Goal: Check status

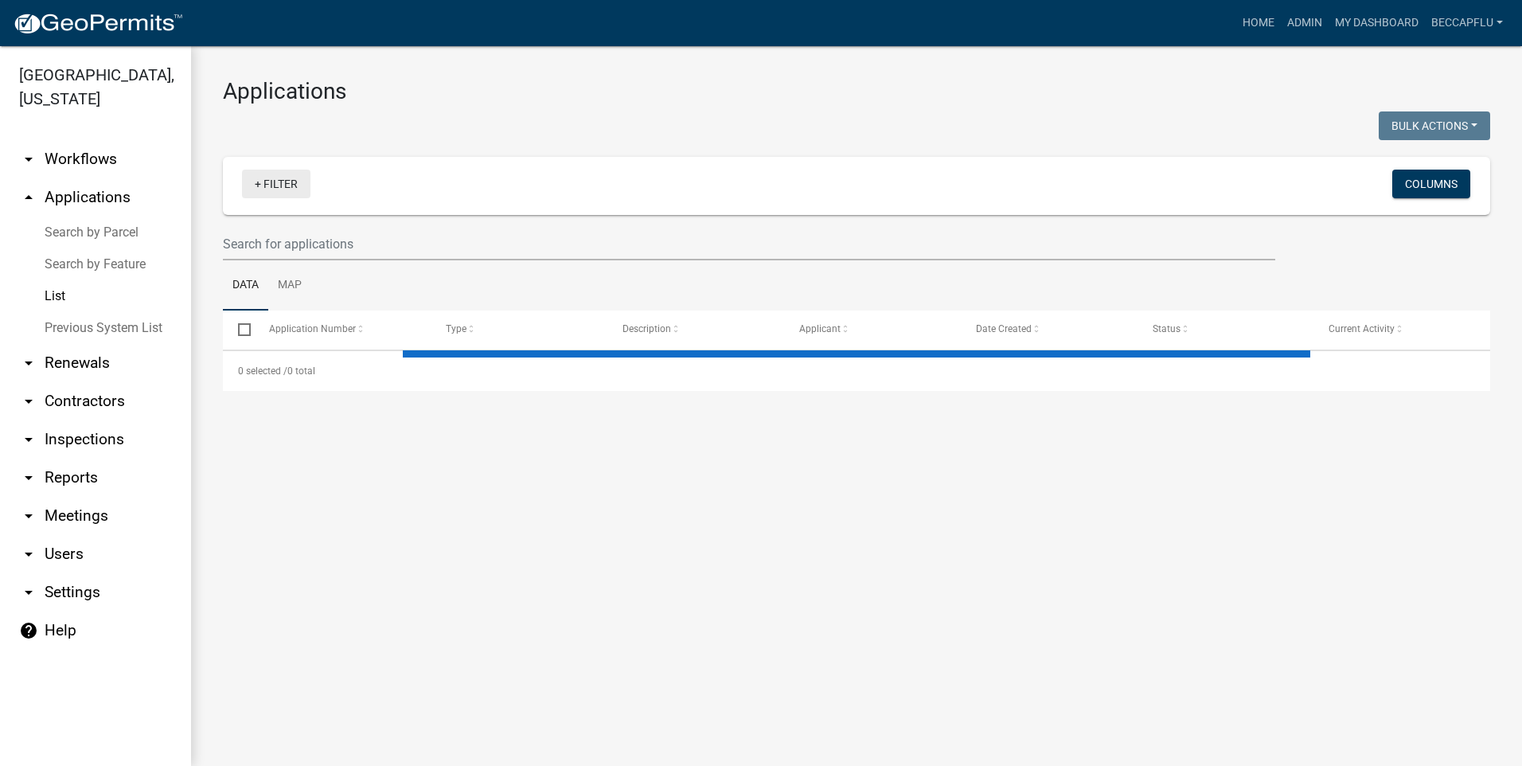
select select "3: 100"
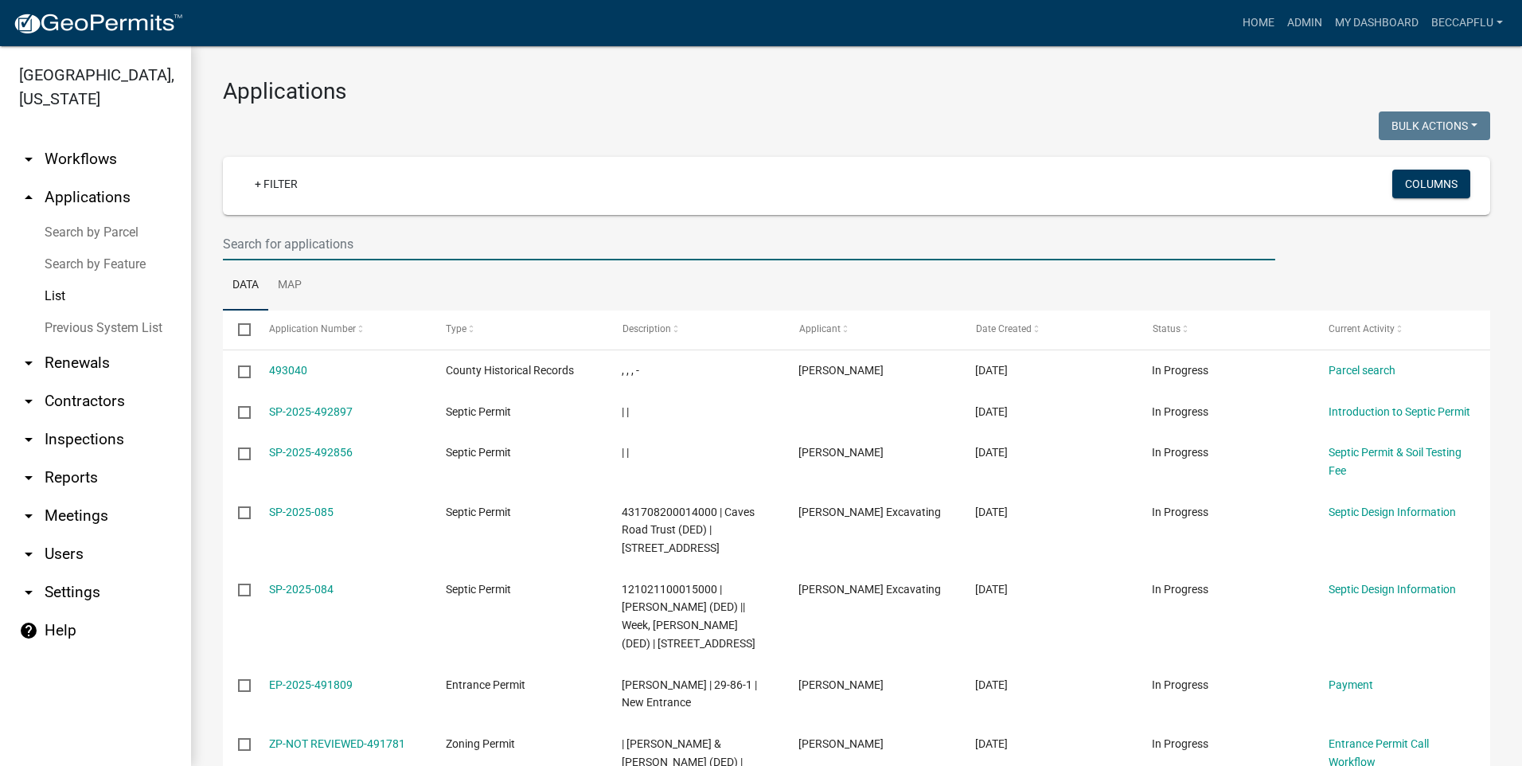
drag, startPoint x: 303, startPoint y: 245, endPoint x: 291, endPoint y: 242, distance: 12.4
click at [302, 245] on input "text" at bounding box center [749, 244] width 1053 height 33
type input "[PERSON_NAME]"
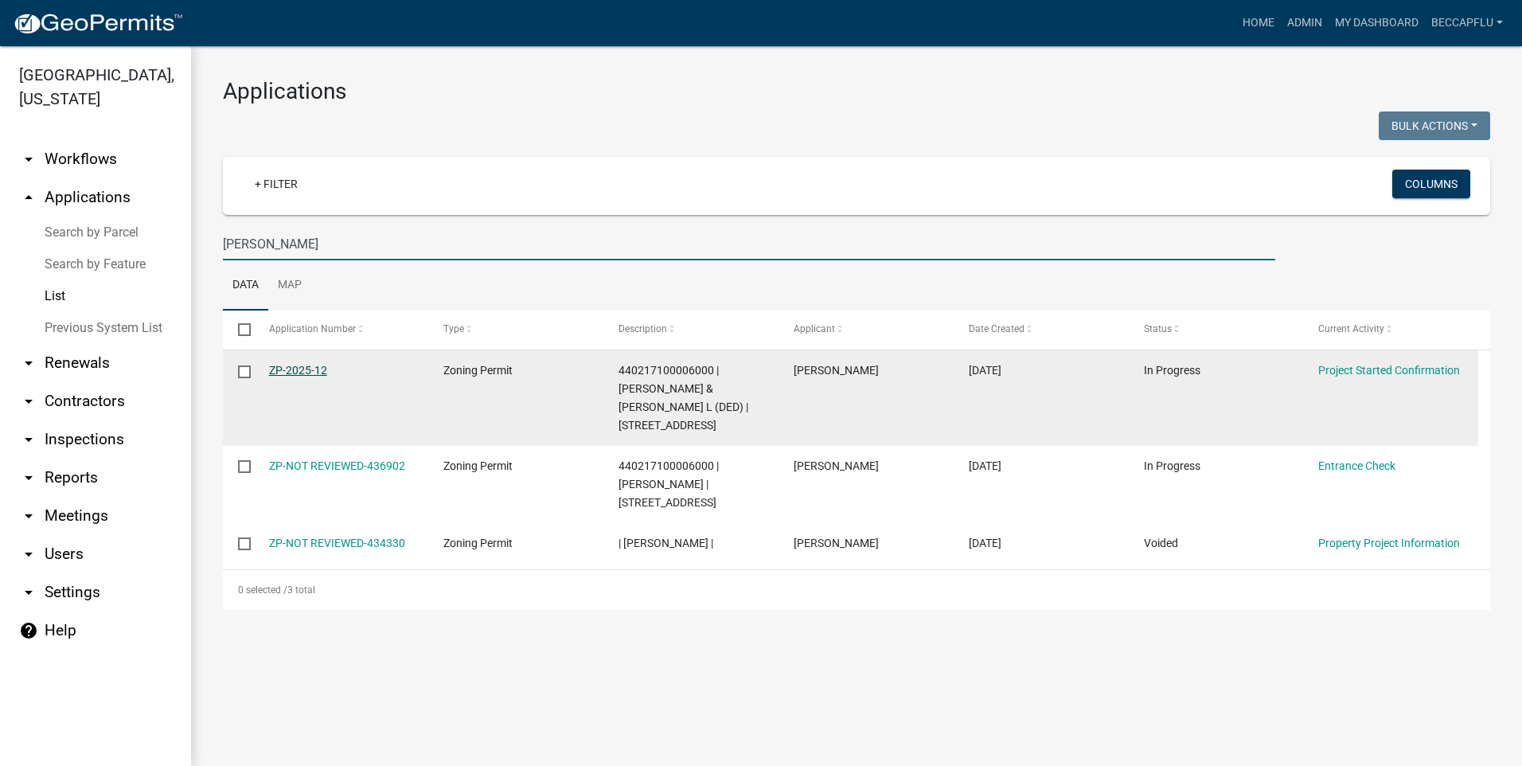
click at [301, 367] on link "ZP-2025-12" at bounding box center [298, 370] width 58 height 13
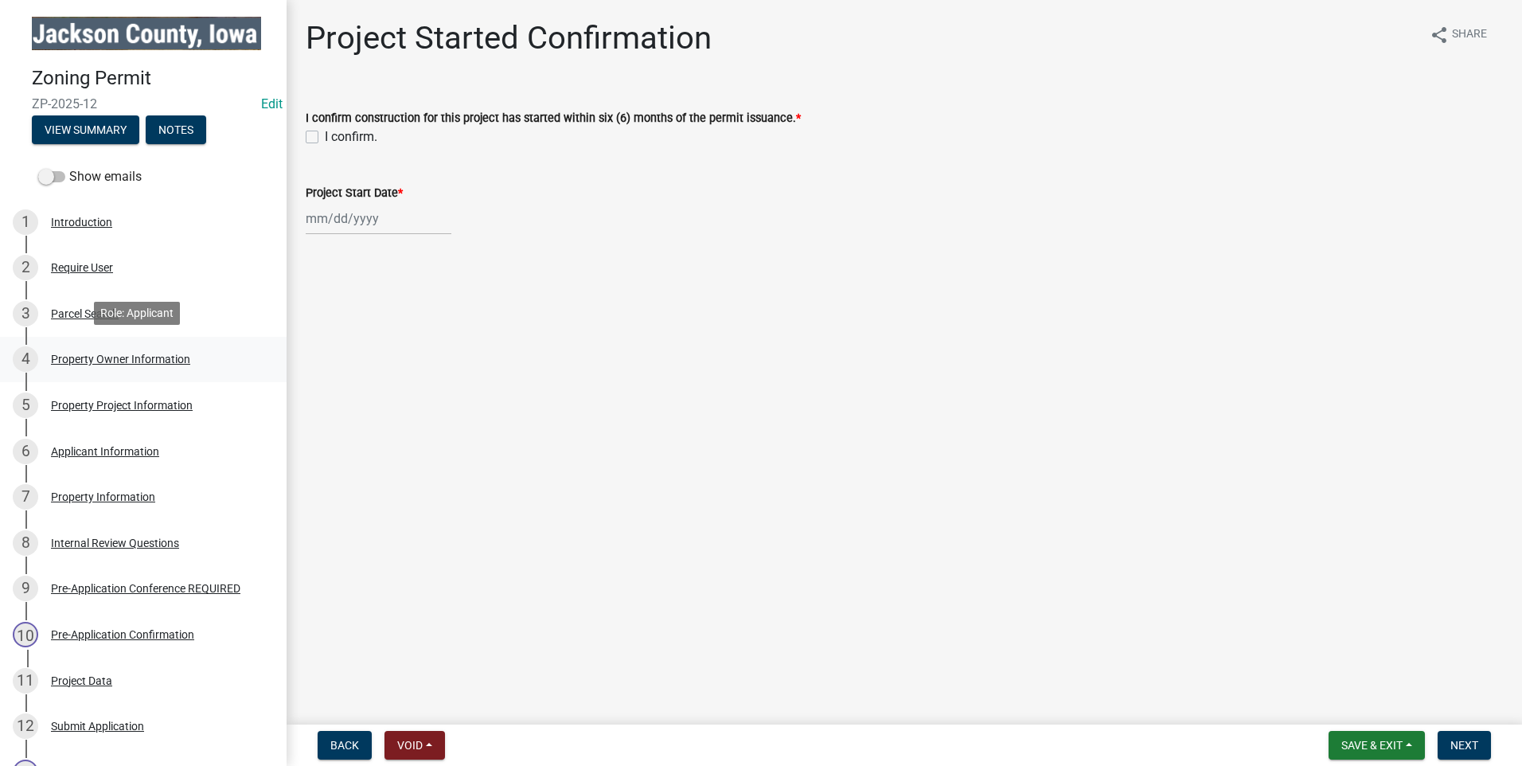
click at [89, 356] on div "Property Owner Information" at bounding box center [120, 358] width 139 height 11
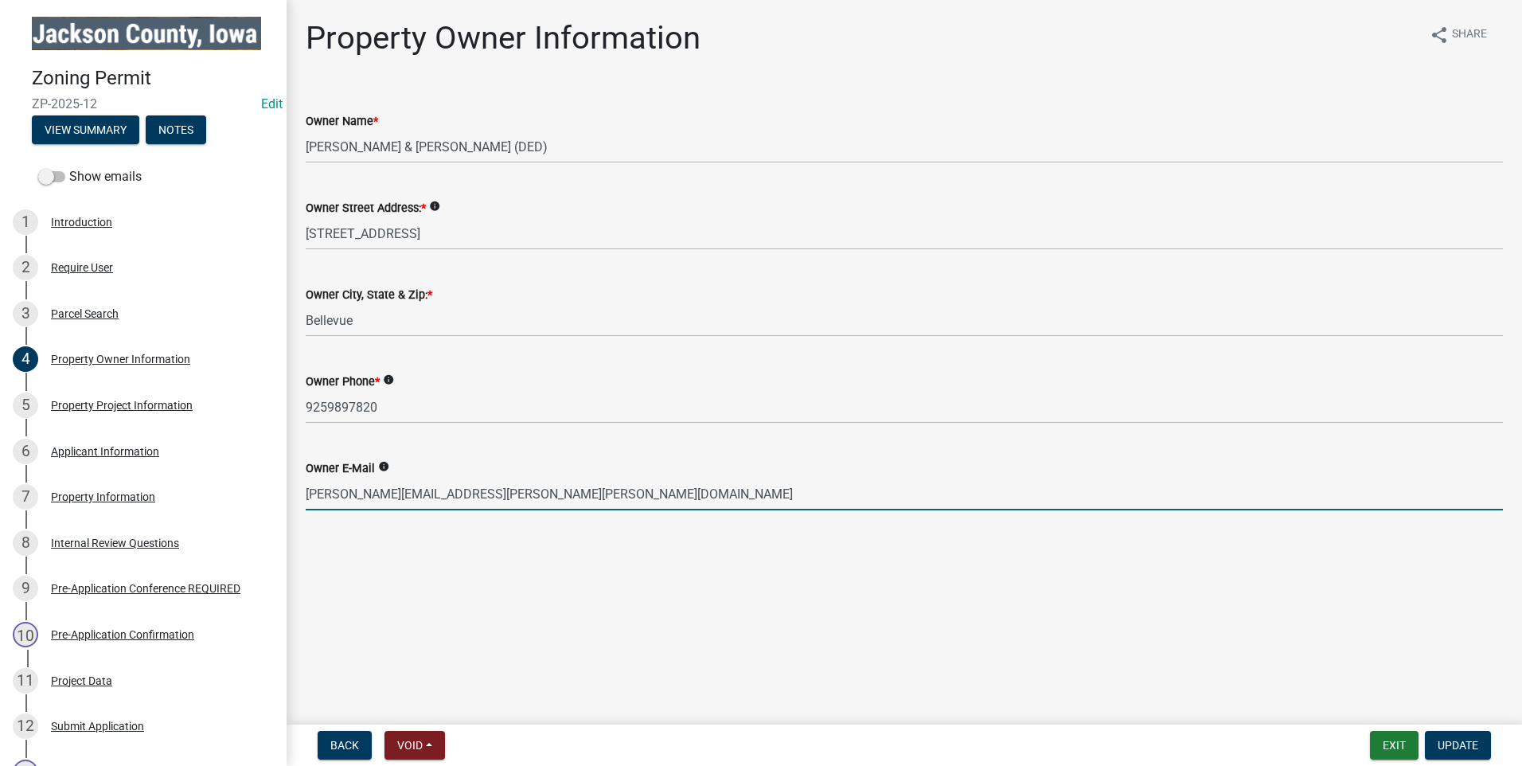
drag, startPoint x: 478, startPoint y: 494, endPoint x: 306, endPoint y: 486, distance: 172.9
click at [306, 486] on input "[PERSON_NAME][EMAIL_ADDRESS][PERSON_NAME][PERSON_NAME][DOMAIN_NAME]" at bounding box center [904, 494] width 1197 height 33
